Goal: Task Accomplishment & Management: Use online tool/utility

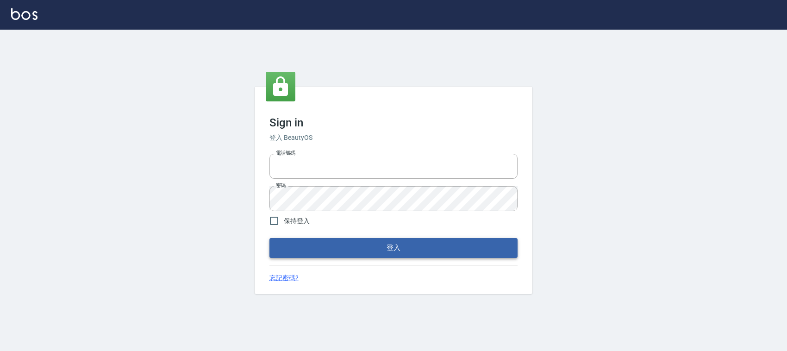
type input "0228335030"
click at [345, 246] on button "登入" at bounding box center [393, 247] width 248 height 19
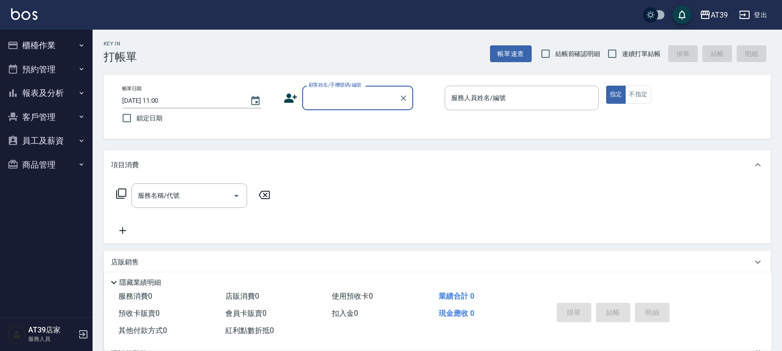
click at [13, 43] on icon "button" at bounding box center [12, 45] width 11 height 11
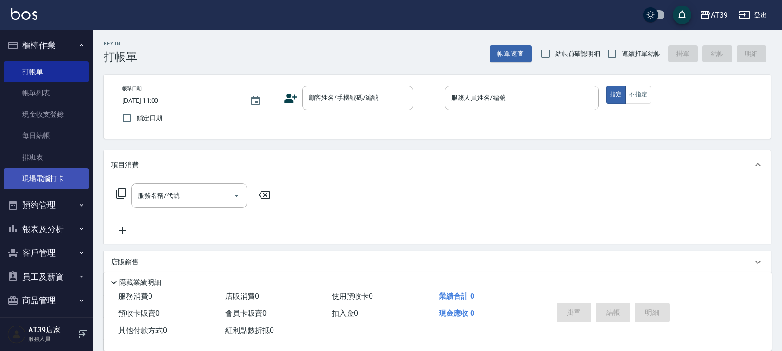
click at [51, 179] on link "現場電腦打卡" at bounding box center [46, 178] width 85 height 21
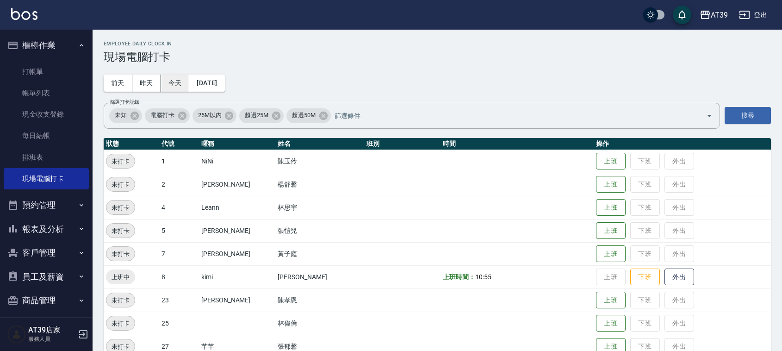
click at [167, 79] on button "今天" at bounding box center [175, 83] width 29 height 17
